Goal: Transaction & Acquisition: Purchase product/service

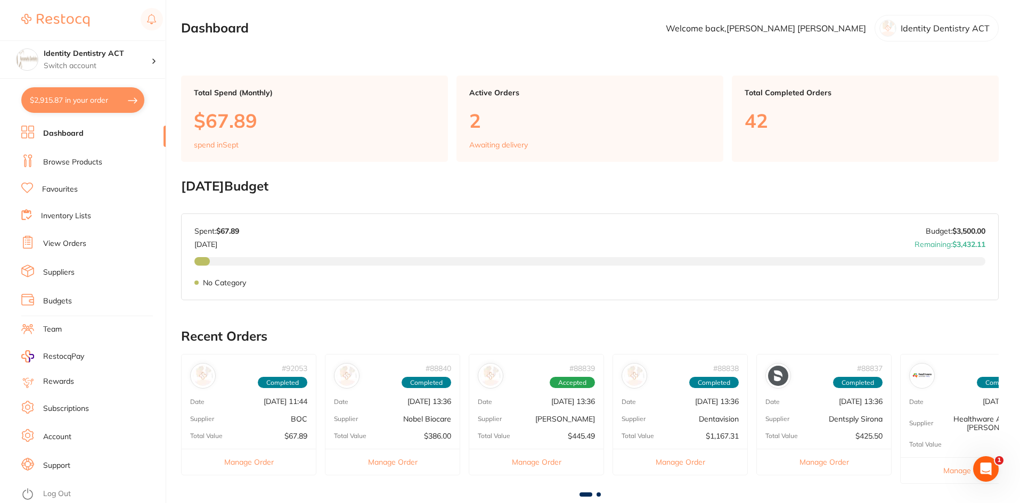
drag, startPoint x: 61, startPoint y: 95, endPoint x: 488, endPoint y: 91, distance: 427.8
click at [61, 95] on button "$2,915.87 in your order" at bounding box center [82, 100] width 123 height 26
checkbox input "true"
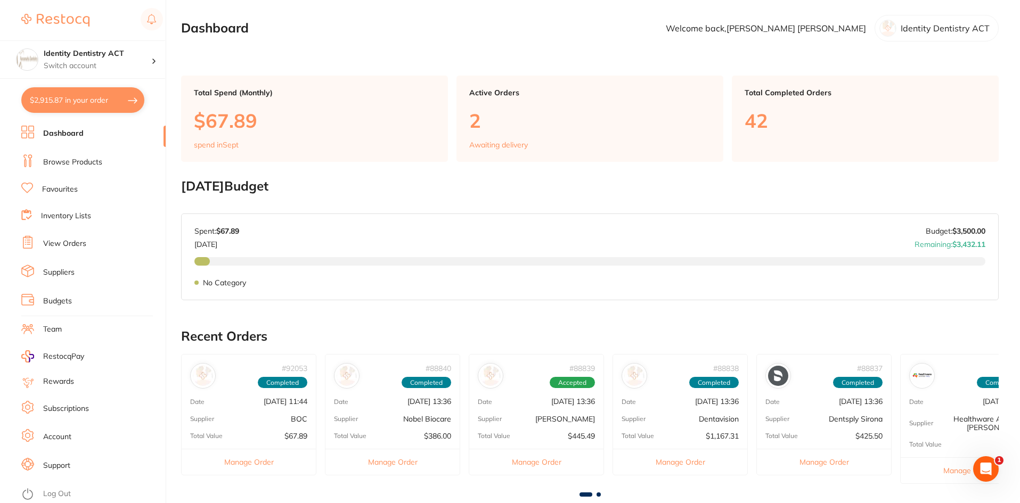
checkbox input "true"
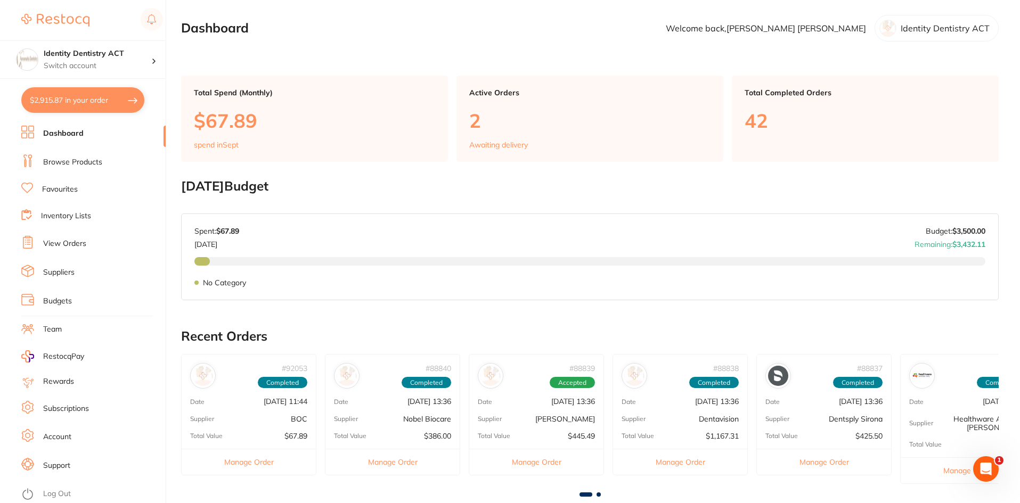
checkbox input "true"
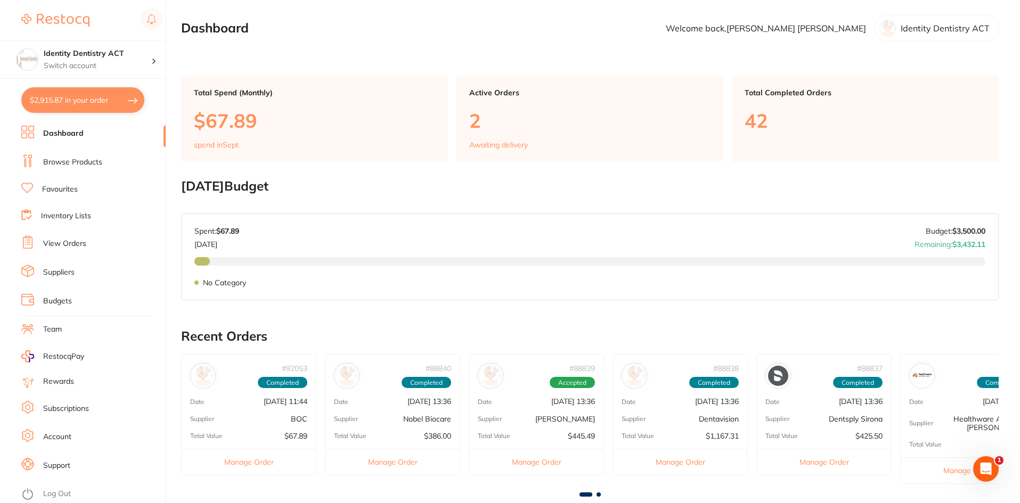
checkbox input "true"
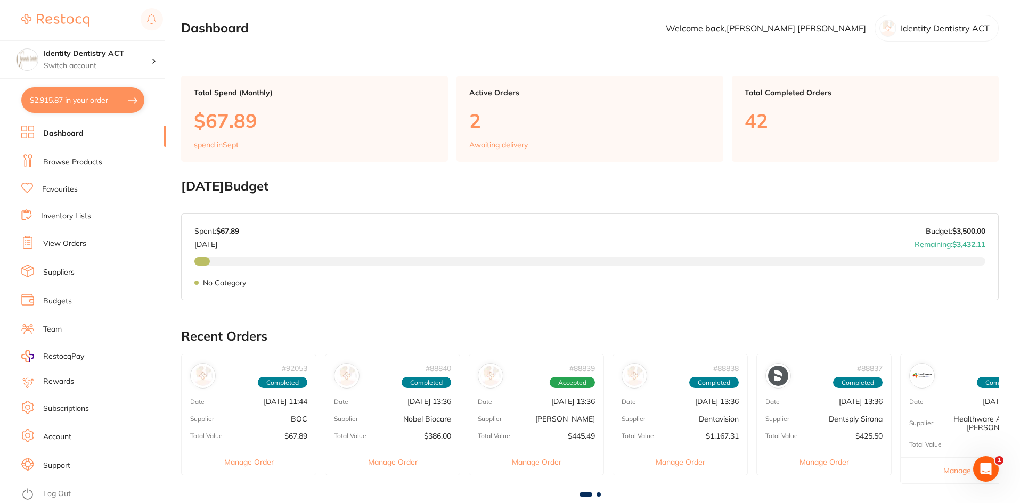
checkbox input "true"
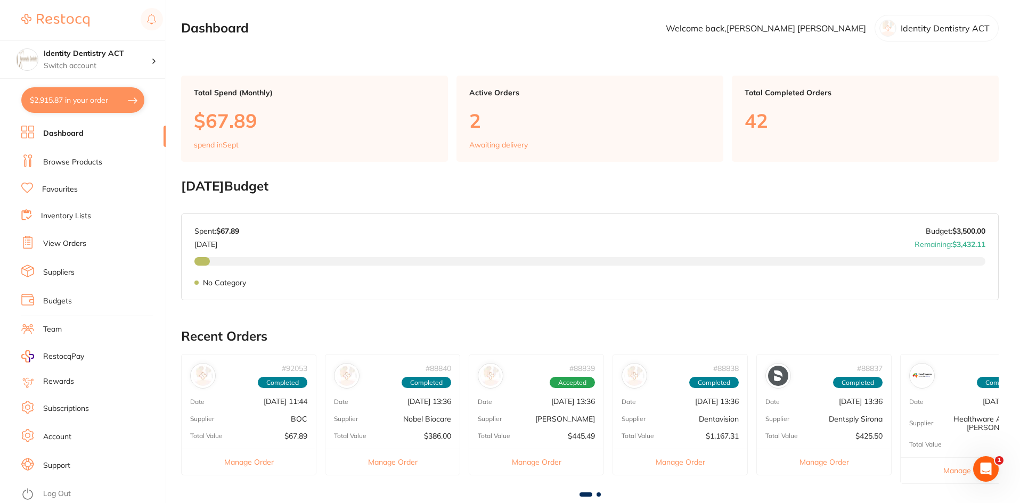
checkbox input "true"
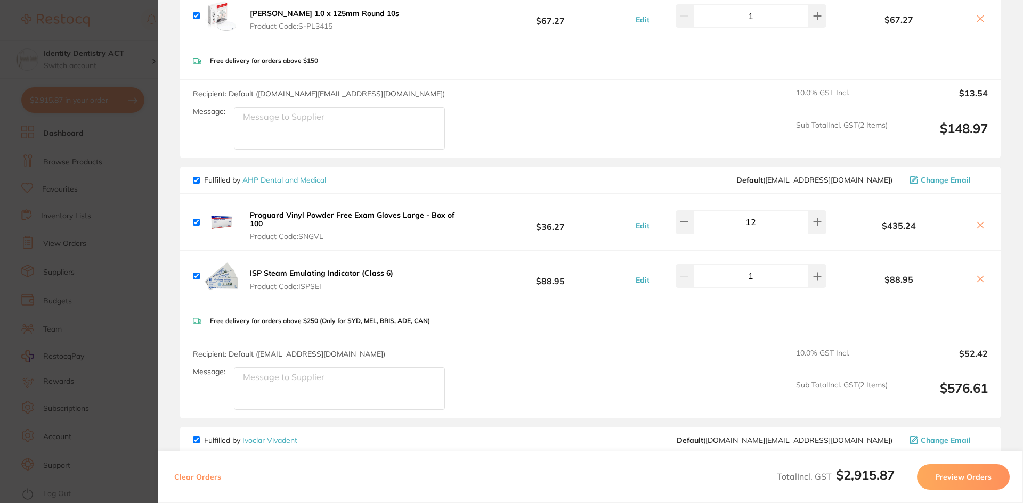
scroll to position [213, 0]
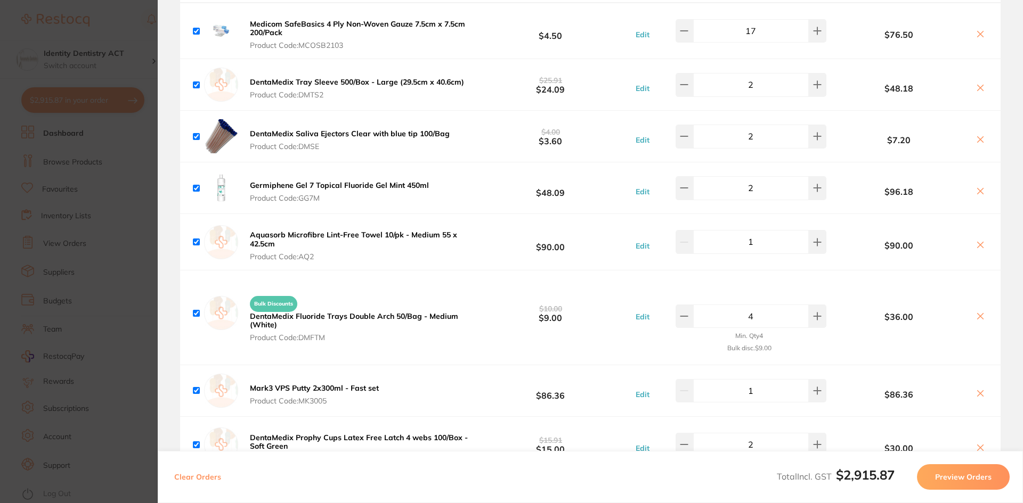
click at [974, 473] on button "Preview Orders" at bounding box center [963, 477] width 93 height 26
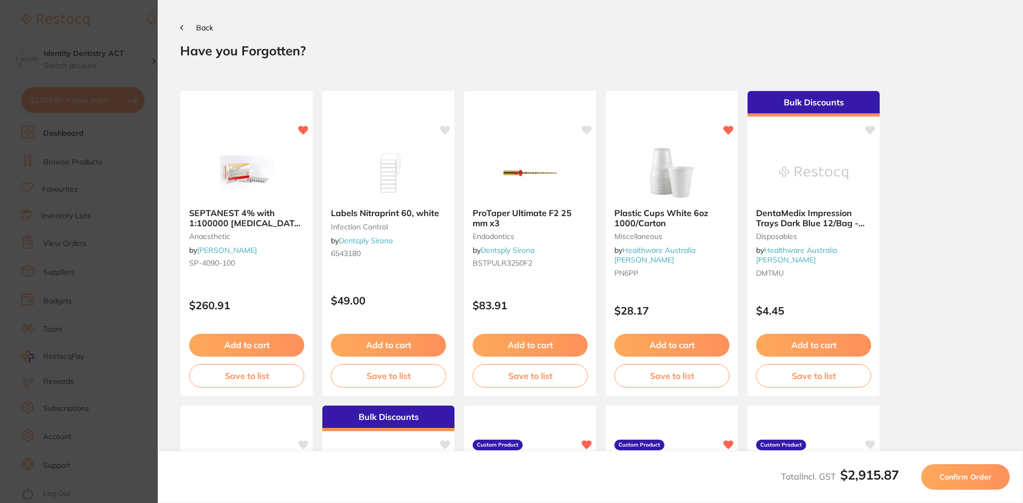
scroll to position [0, 0]
click at [936, 481] on button "Confirm Order" at bounding box center [965, 477] width 88 height 26
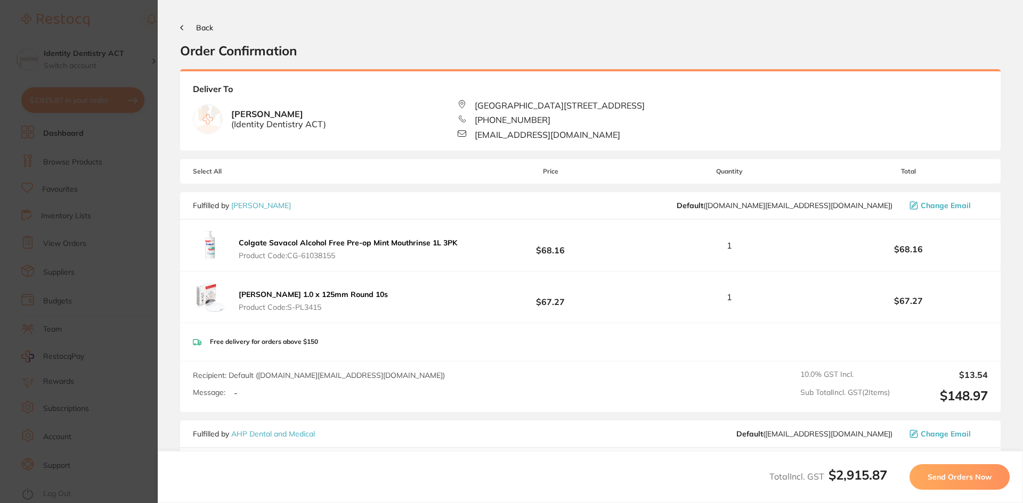
click at [957, 476] on span "Send Orders Now" at bounding box center [959, 477] width 64 height 10
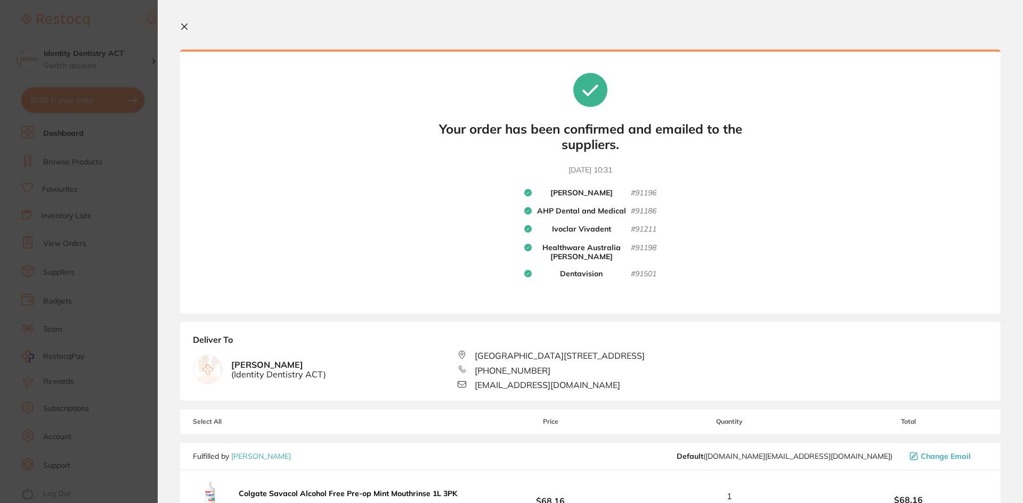
click at [789, 131] on div "Your orders are being processed and we will notify you once we have placed the …" at bounding box center [590, 182] width 820 height 264
